Goal: Find specific page/section: Find specific page/section

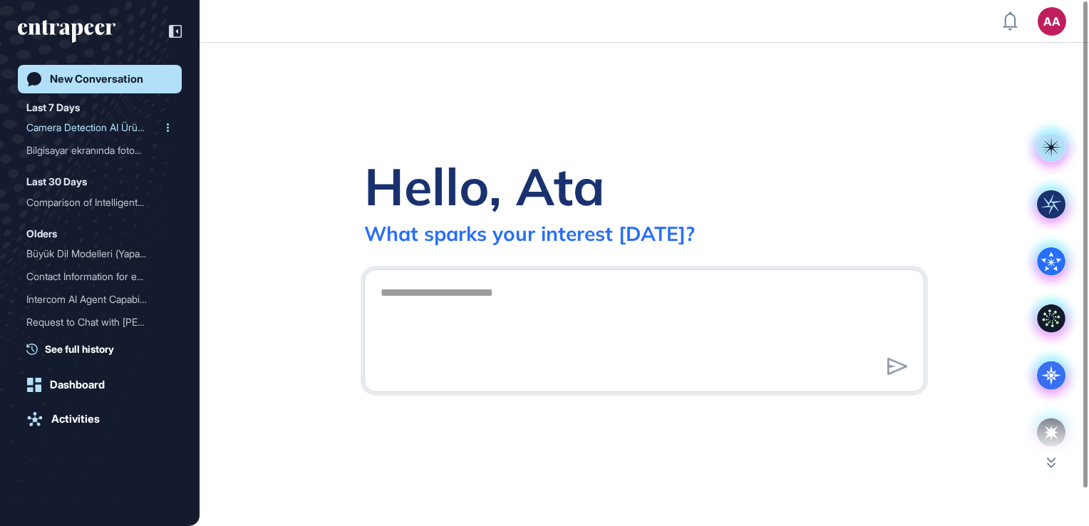
click at [98, 125] on div "Camera Detection AI Ürünü..." at bounding box center [93, 127] width 135 height 23
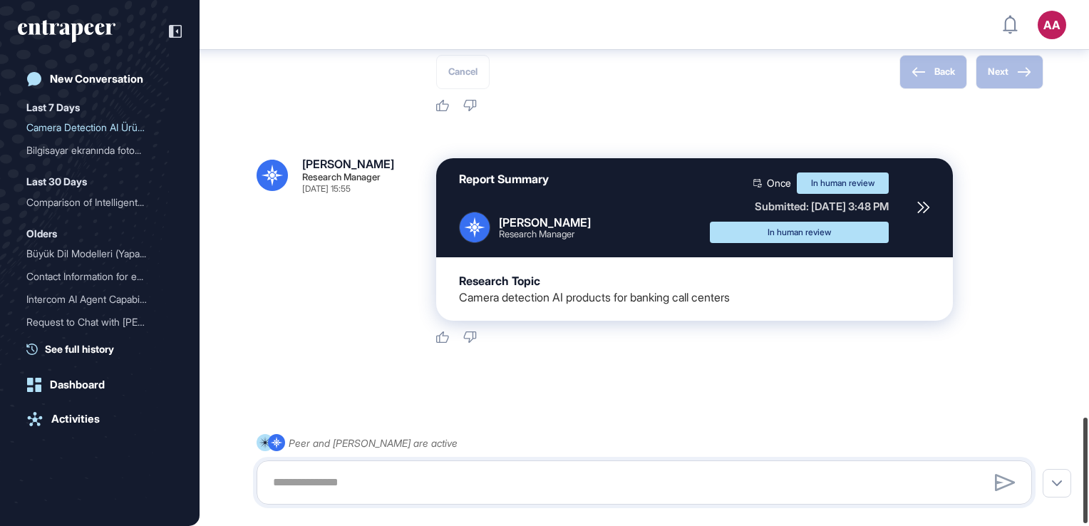
scroll to position [2085, 0]
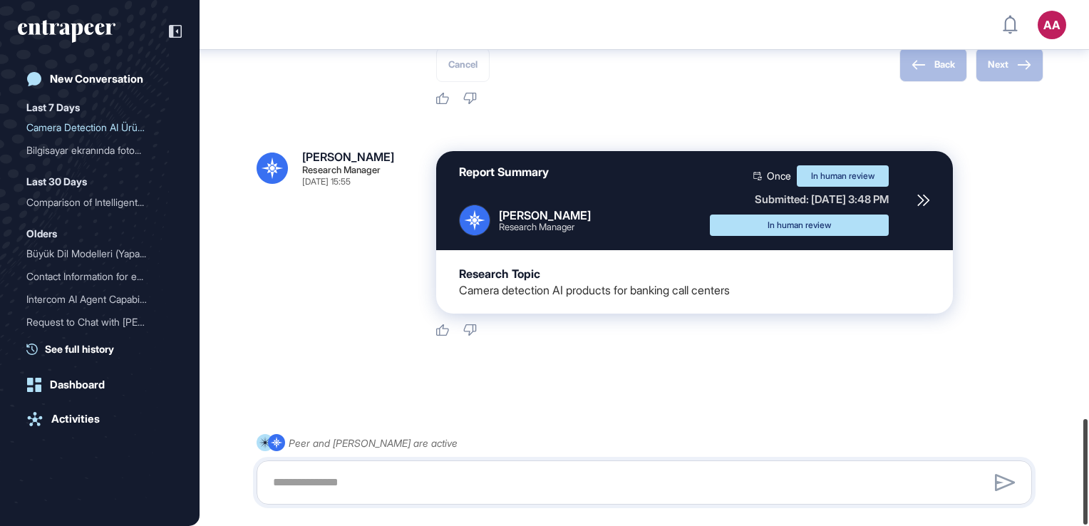
drag, startPoint x: 1085, startPoint y: 39, endPoint x: 1088, endPoint y: 460, distance: 421.2
click at [1088, 460] on html "AA Dashboard Profile My Content Request More Data New Conversation Last 7 Days …" at bounding box center [544, 263] width 1089 height 526
click at [921, 195] on icon at bounding box center [923, 200] width 13 height 13
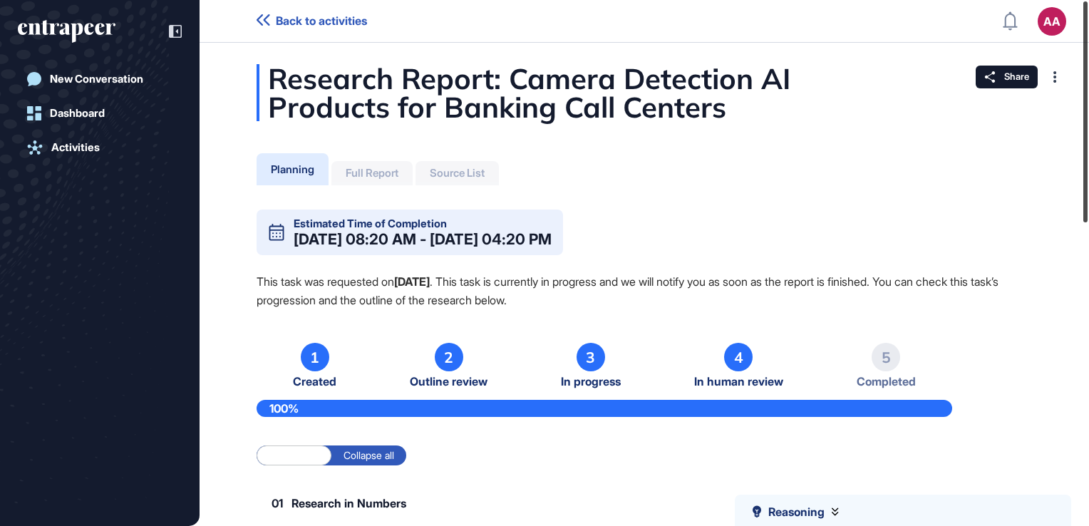
drag, startPoint x: 1085, startPoint y: 195, endPoint x: 1071, endPoint y: 7, distance: 187.9
click at [1072, 7] on div "Back to activities AA Dashboard Profile My Content Request More Data New Conver…" at bounding box center [544, 263] width 1089 height 526
